Goal: Task Accomplishment & Management: Use online tool/utility

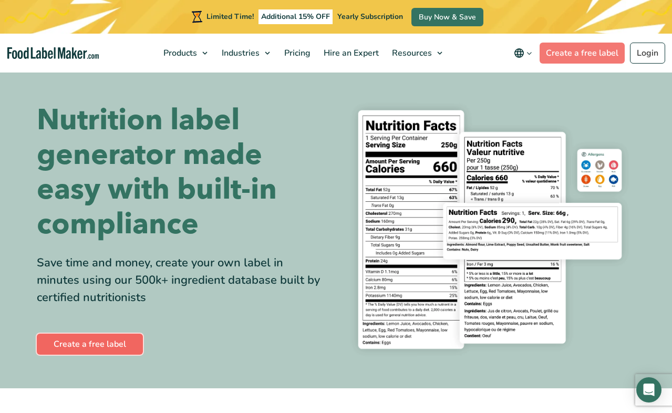
click at [108, 337] on link "Create a free label" at bounding box center [90, 344] width 106 height 21
click at [128, 111] on h1 "Nutrition label generator made easy with built-in compliance" at bounding box center [183, 172] width 292 height 139
click at [43, 48] on img "main navigation" at bounding box center [53, 53] width 92 height 12
